Goal: Transaction & Acquisition: Book appointment/travel/reservation

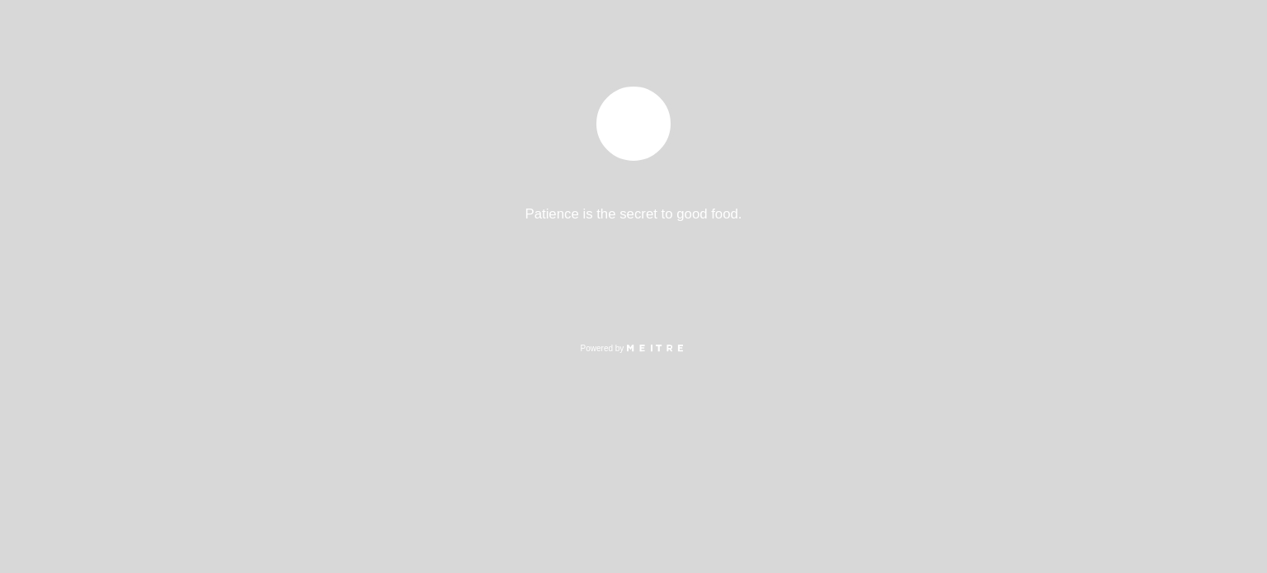
select select "es"
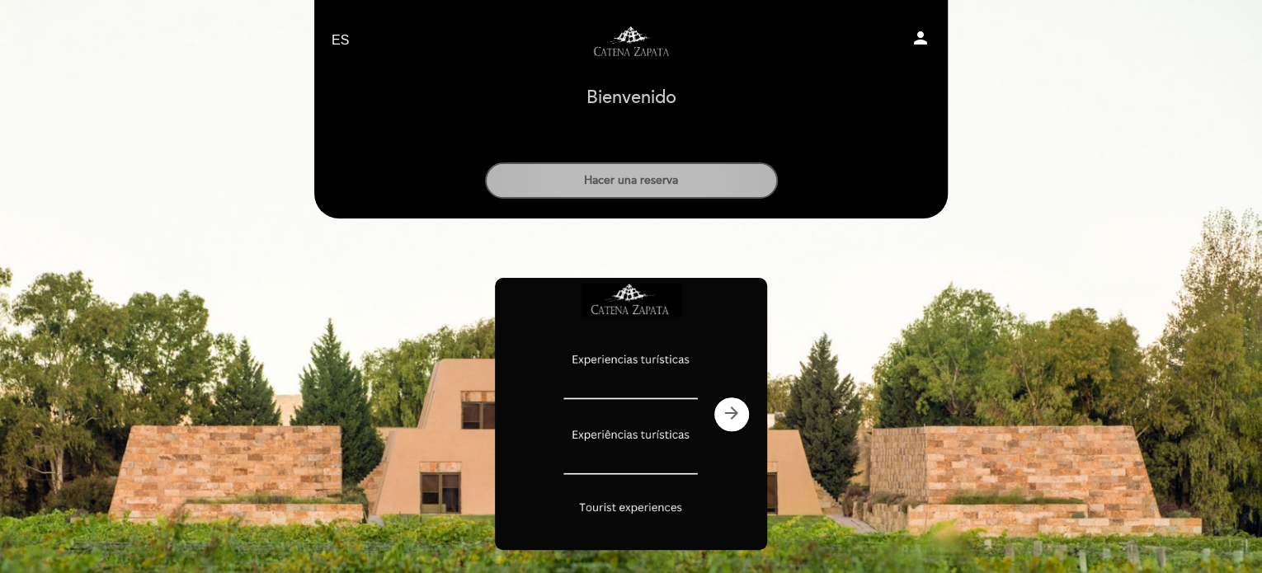
click at [683, 165] on button "Hacer una reserva" at bounding box center [631, 180] width 293 height 36
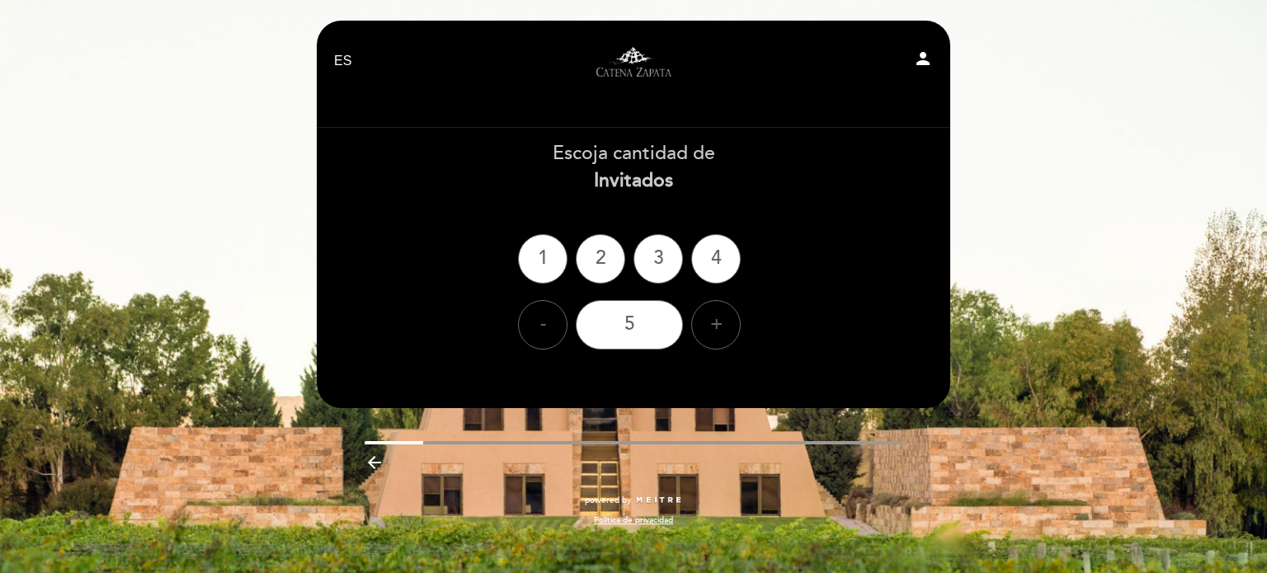
click at [741, 260] on ng-container "1 2 3 4" at bounding box center [633, 258] width 231 height 49
click at [710, 263] on div "4" at bounding box center [715, 258] width 49 height 49
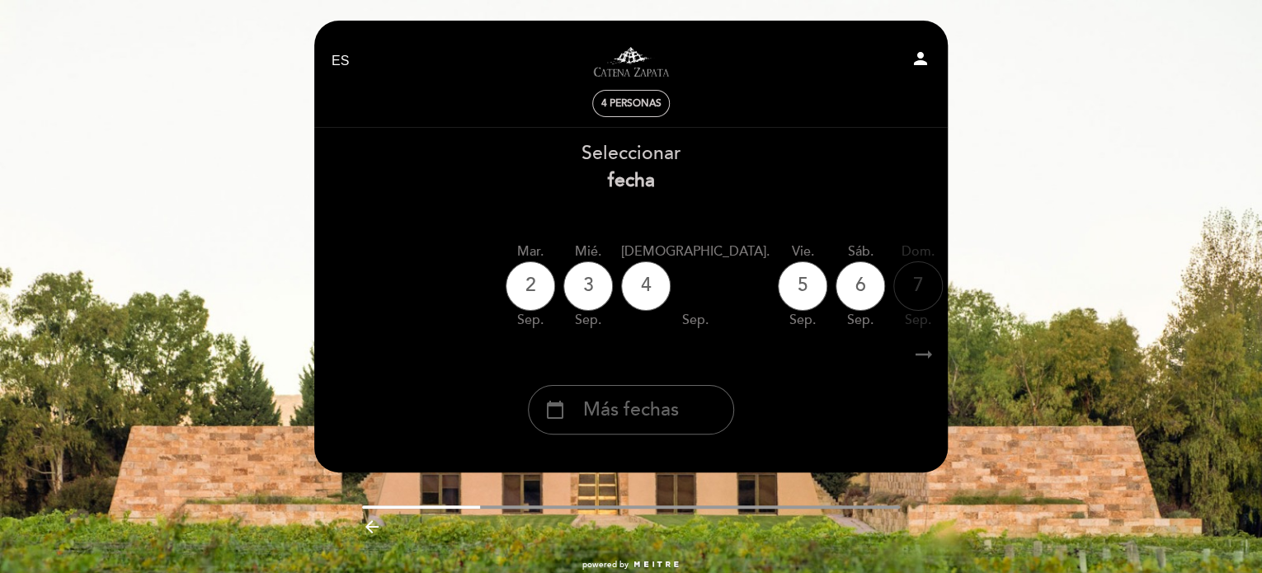
click at [924, 359] on icon "arrow_right_alt" at bounding box center [923, 354] width 25 height 35
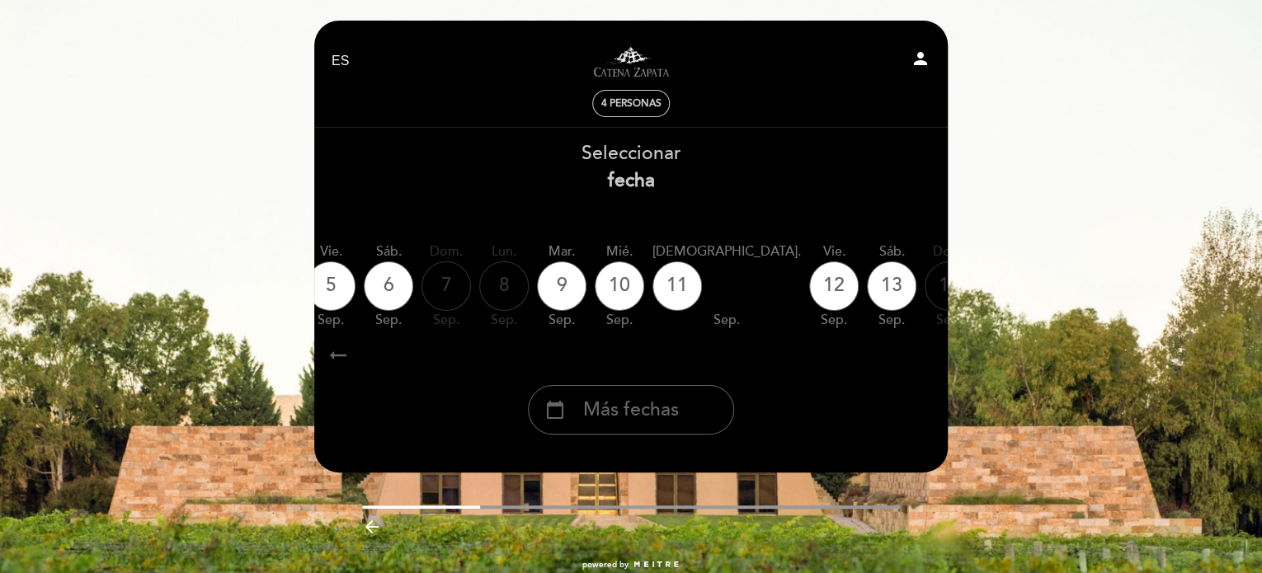
scroll to position [0, 481]
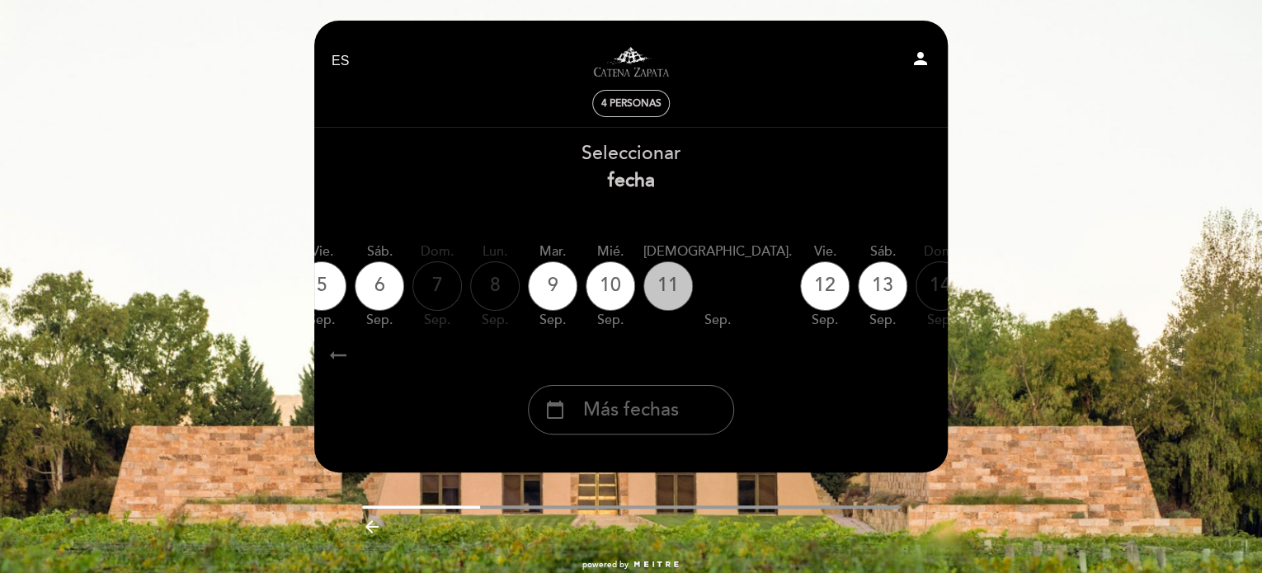
click at [643, 288] on div "11" at bounding box center [667, 285] width 49 height 49
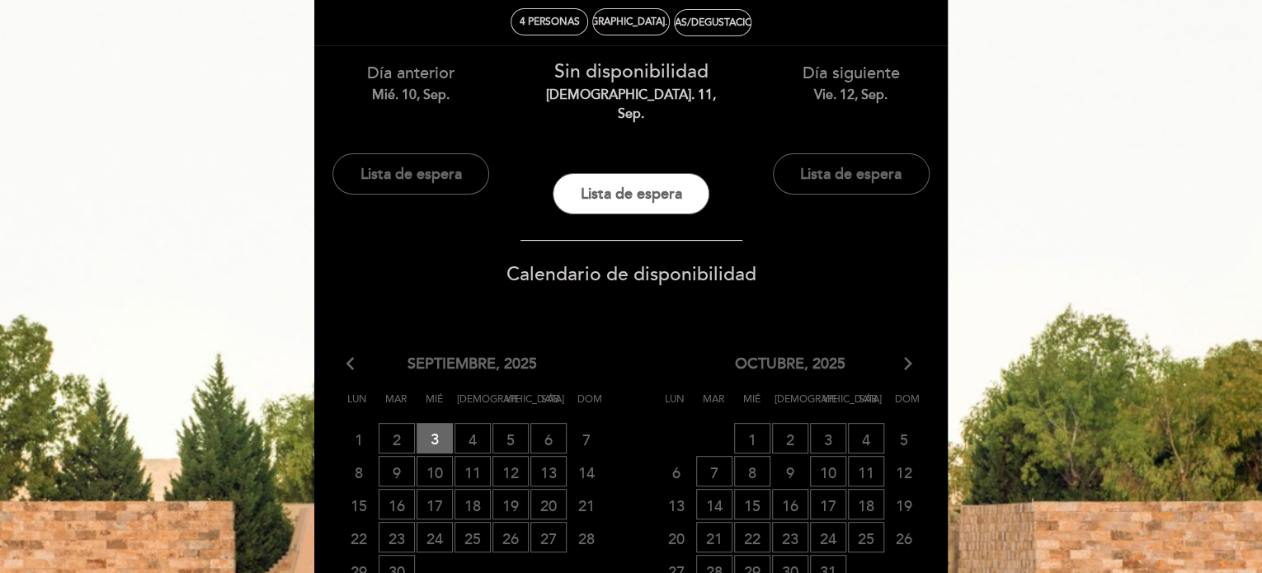
scroll to position [82, 0]
click at [503, 455] on span "12 LISTA DE ESPERA" at bounding box center [510, 470] width 36 height 31
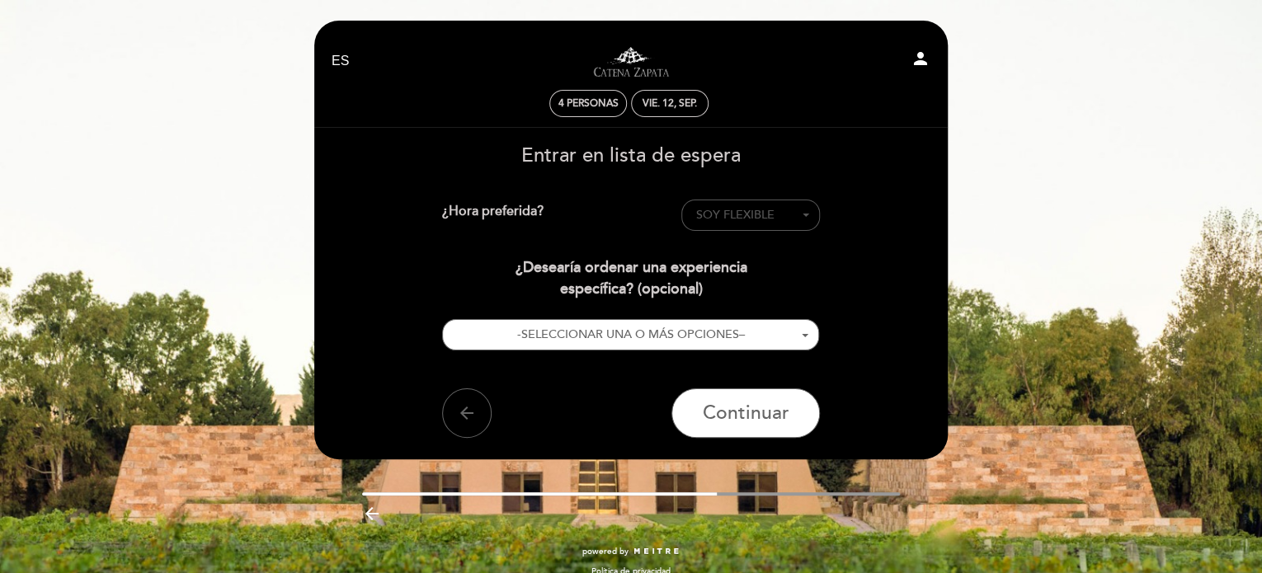
click at [714, 219] on span "SOY FLEXIBLE" at bounding box center [734, 215] width 78 height 14
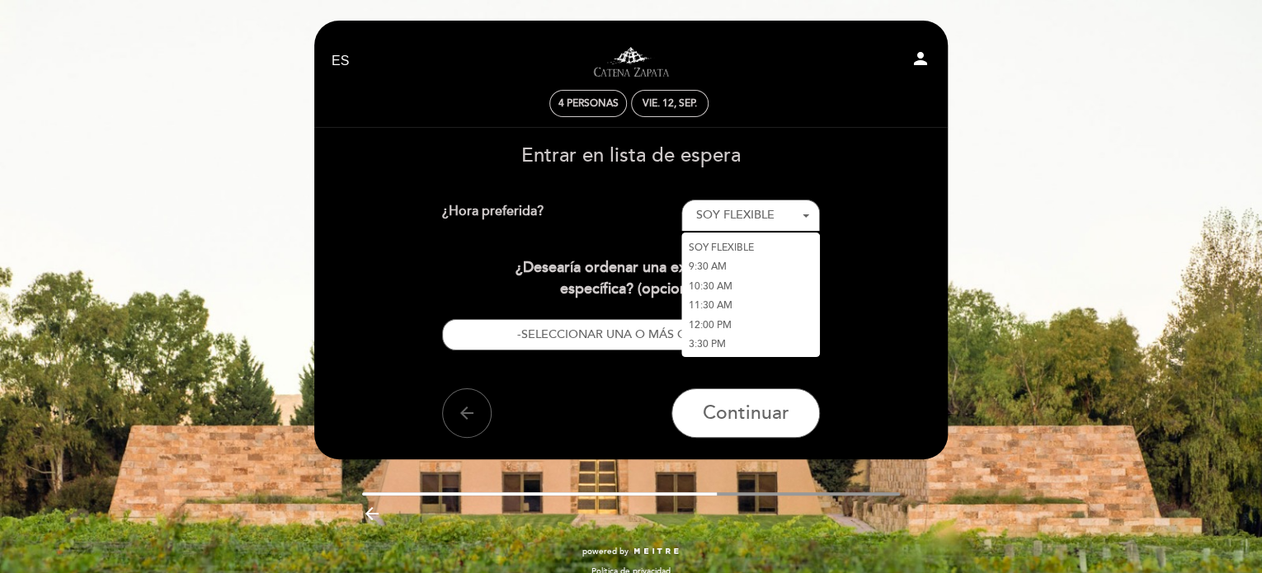
click at [726, 323] on link "12:00 PM" at bounding box center [750, 325] width 139 height 20
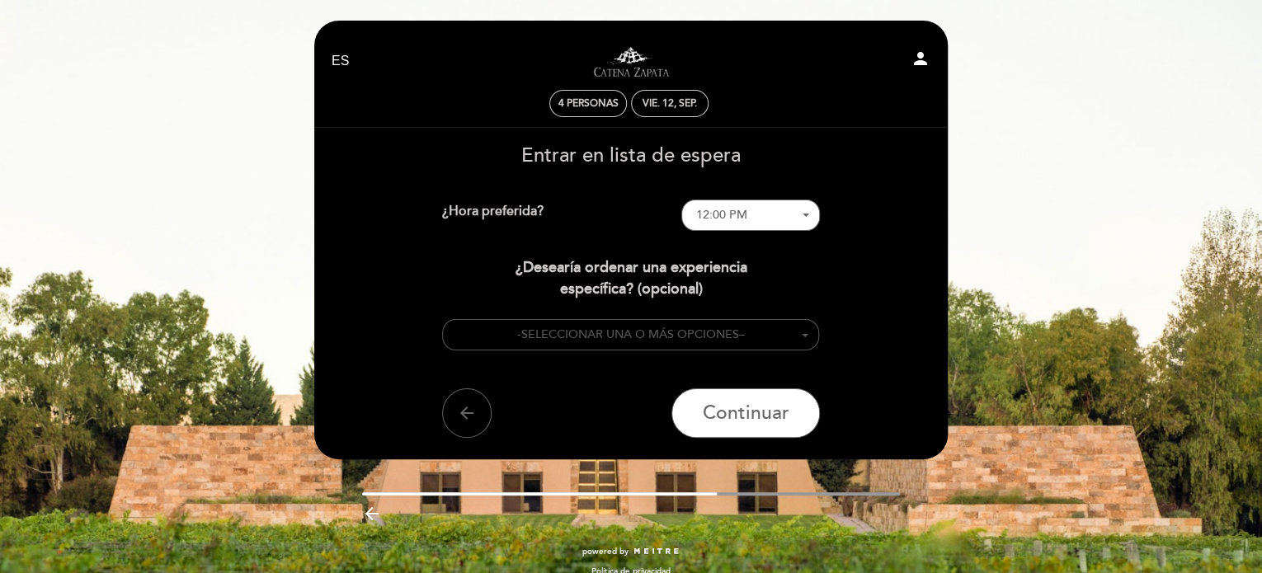
click at [660, 339] on span "SELECCIONAR UNA O MÁS OPCIONES" at bounding box center [629, 334] width 218 height 14
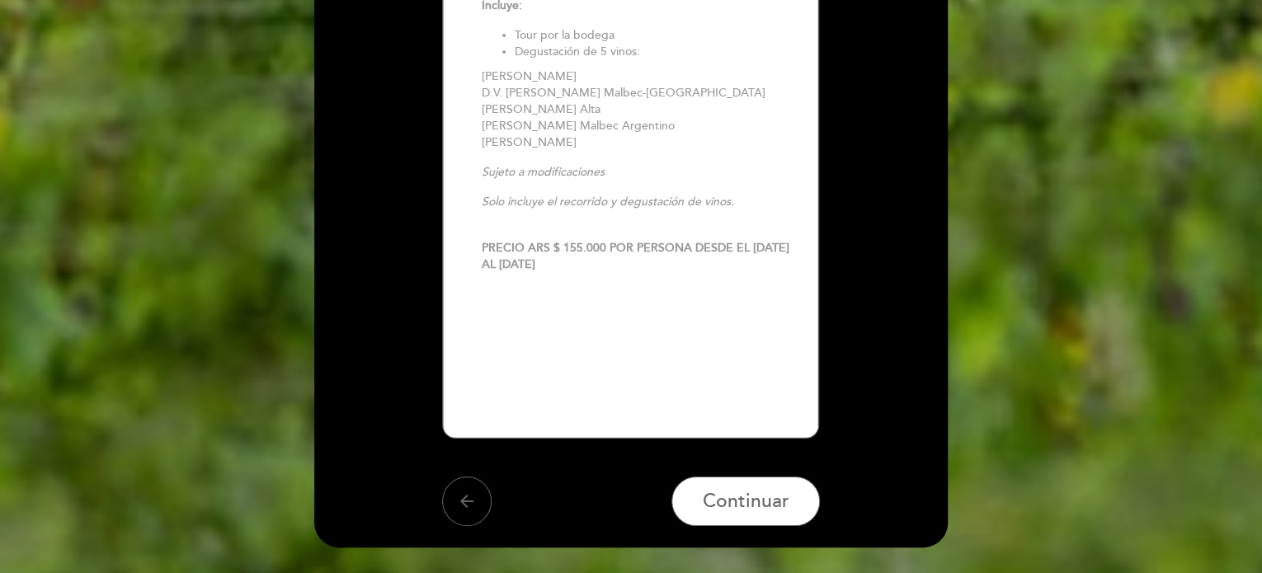
scroll to position [3010, 0]
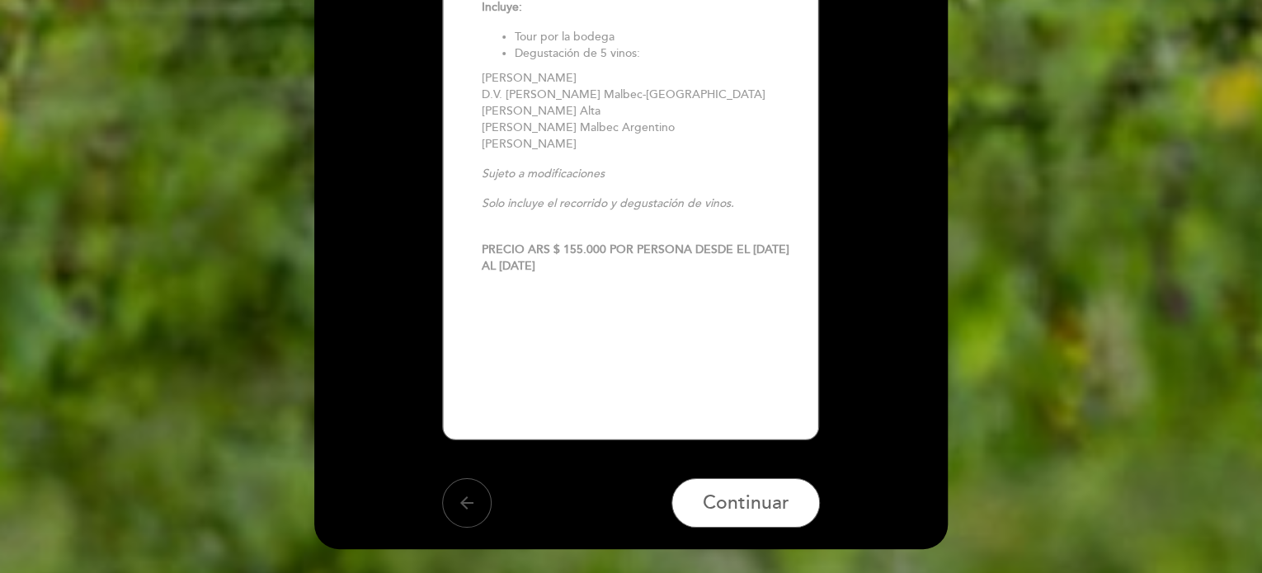
click at [449, 478] on button "arrow_back" at bounding box center [466, 502] width 49 height 49
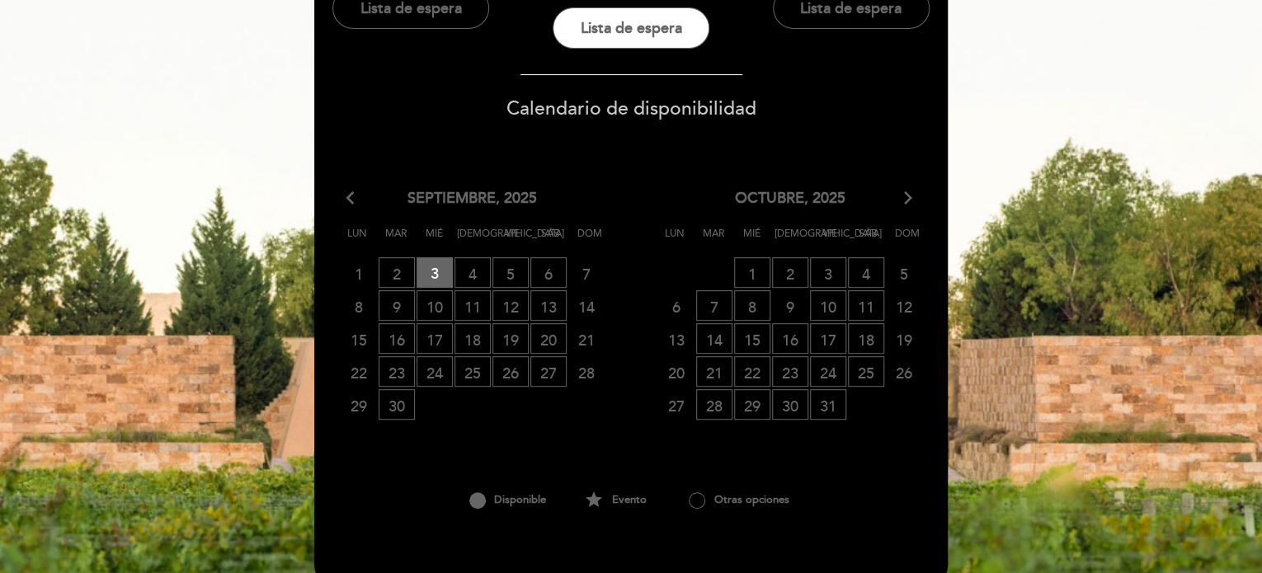
scroll to position [253, 0]
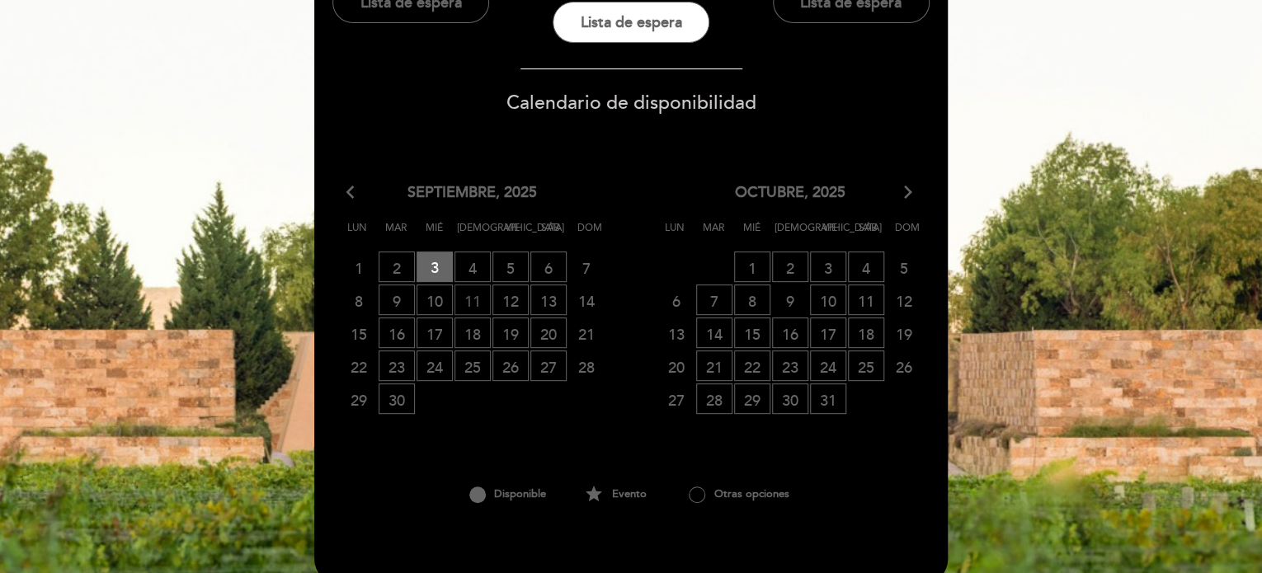
click at [467, 284] on span "11 LISTA DE ESPERA" at bounding box center [472, 299] width 36 height 31
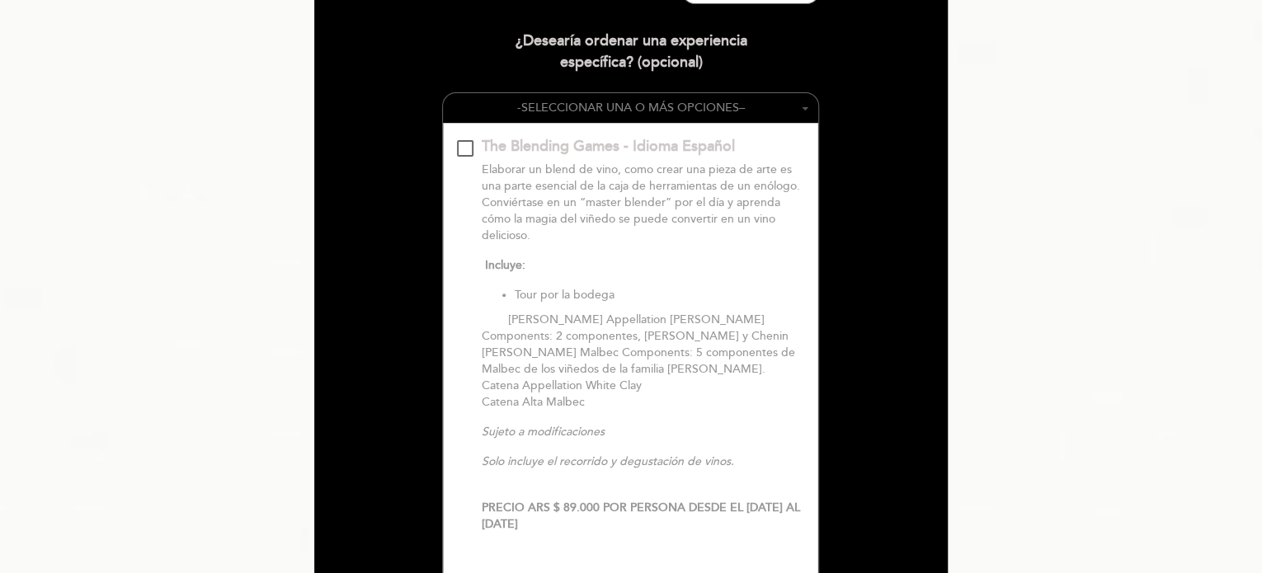
scroll to position [241, 0]
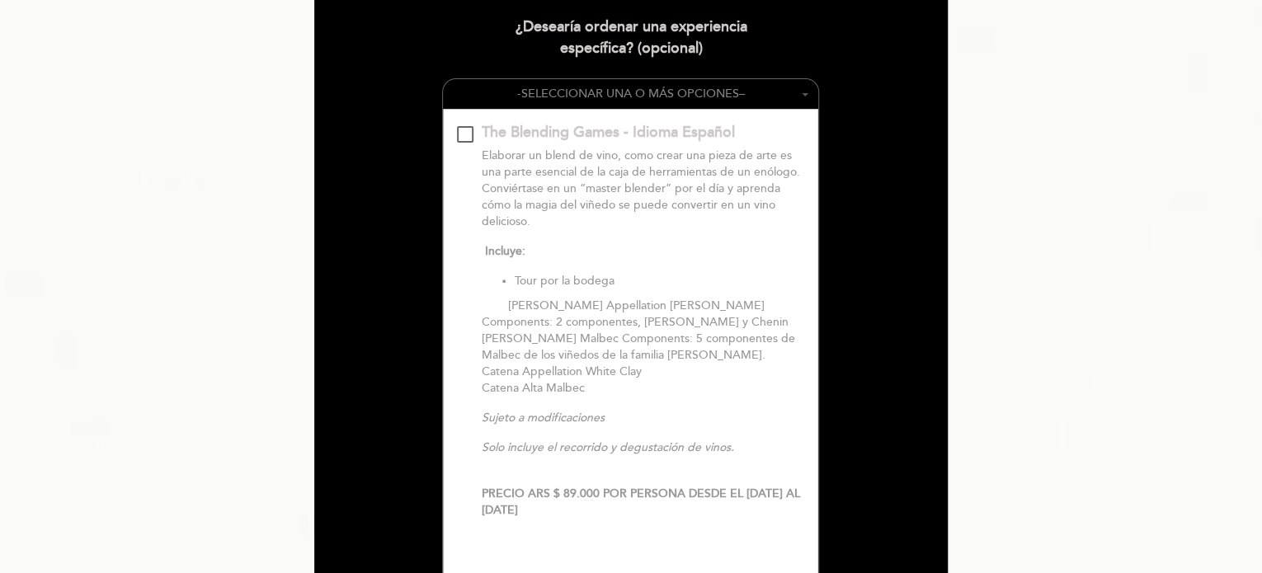
click at [665, 92] on span "SELECCIONAR UNA O MÁS OPCIONES" at bounding box center [629, 94] width 218 height 14
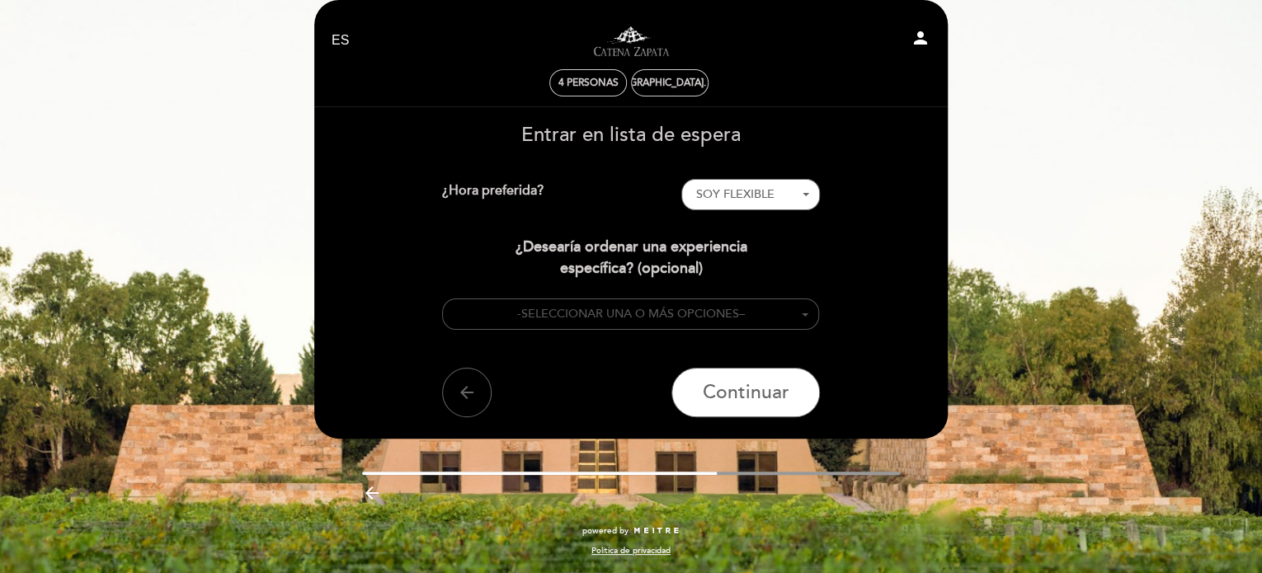
scroll to position [20, 0]
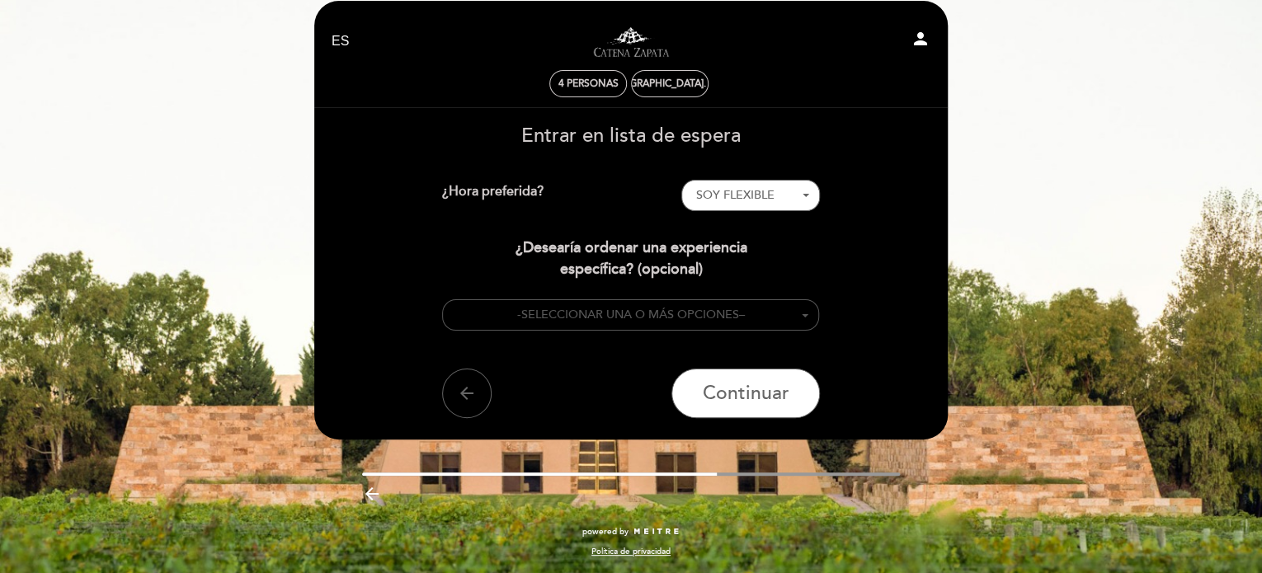
click at [696, 305] on button "- SELECCIONAR UNA O MÁS OPCIONES –" at bounding box center [631, 315] width 378 height 32
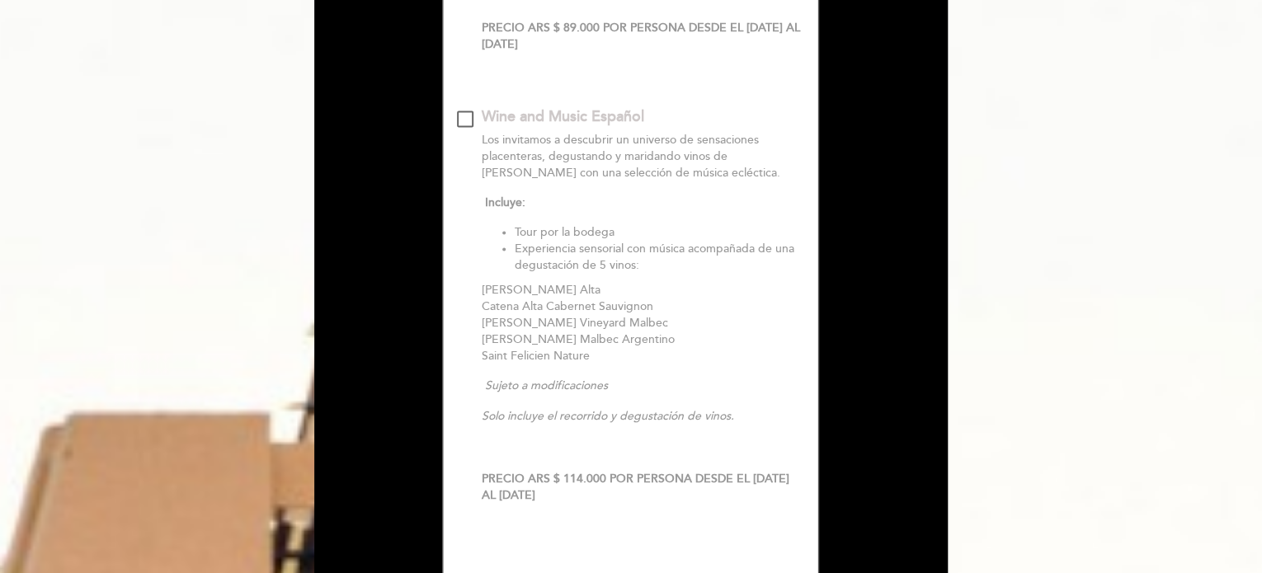
scroll to position [1157, 0]
click at [464, 120] on div "Wine and Music Español\a\9\9\9\9\9\9\9\9\9\9\a\9\9\9\9\9\9\9\9\9\9\a\9\9\9\9\9\…" at bounding box center [465, 119] width 16 height 16
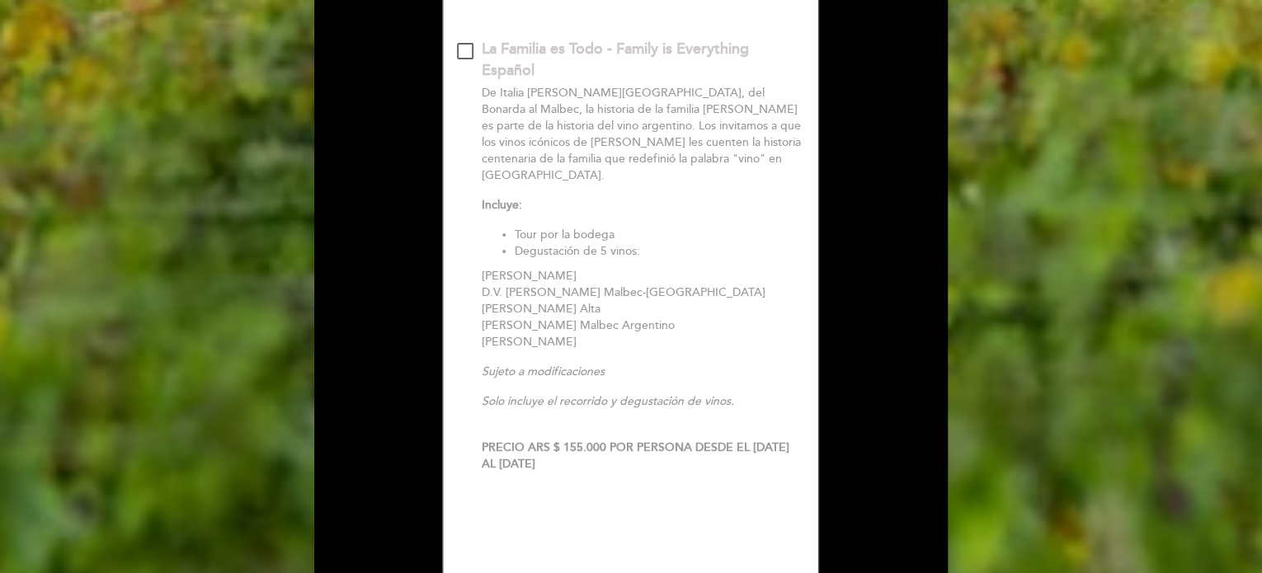
scroll to position [3086, 0]
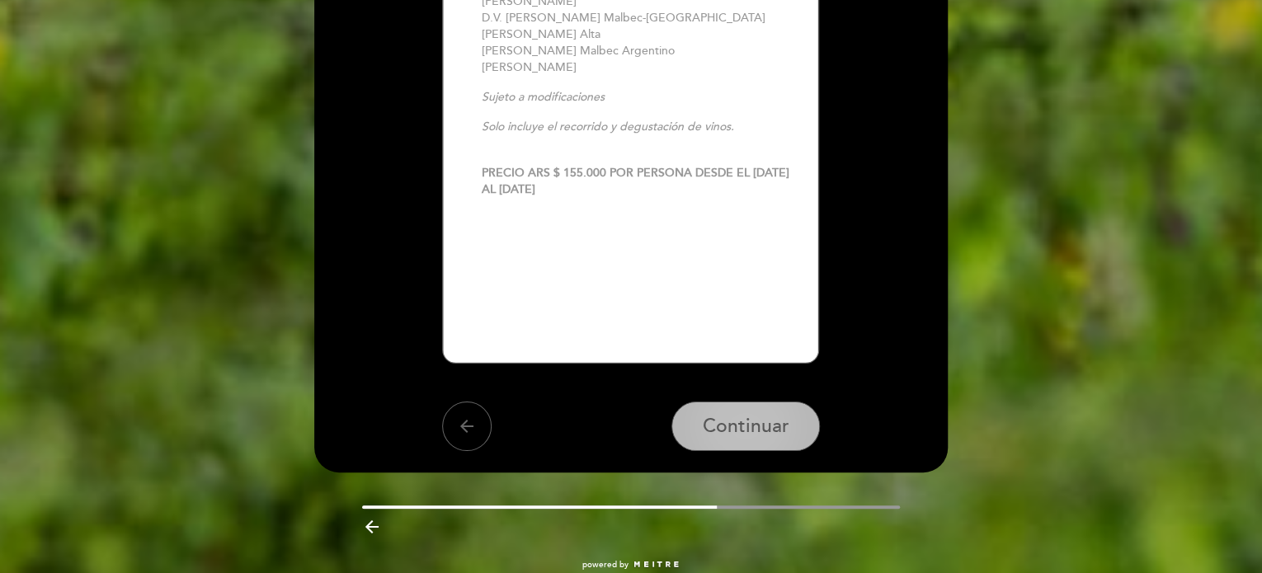
click at [728, 415] on span "Continuar" at bounding box center [746, 426] width 87 height 23
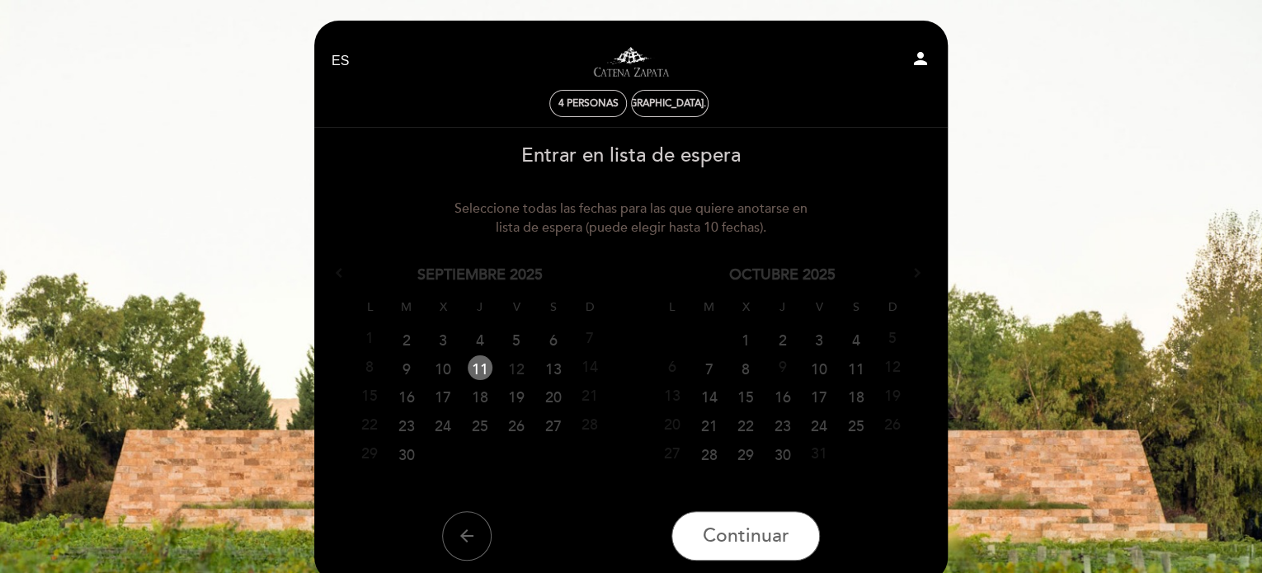
click at [505, 363] on link "12" at bounding box center [516, 367] width 31 height 25
click at [749, 548] on button "Continuar" at bounding box center [745, 535] width 148 height 49
